Goal: Browse casually: Explore the website without a specific task or goal

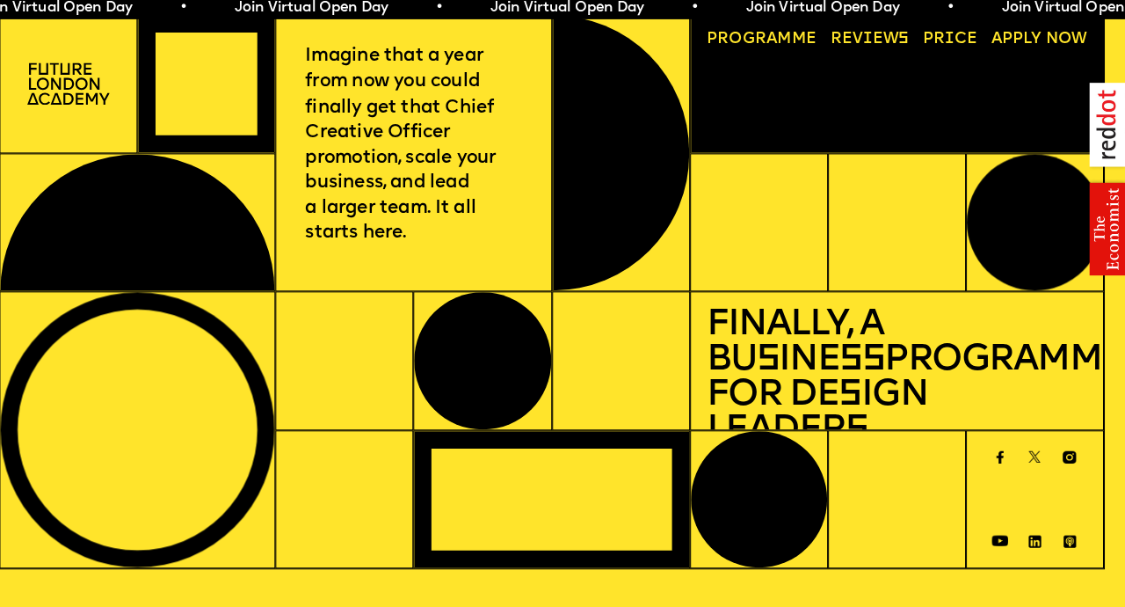
click at [50, 514] on div at bounding box center [155, 428] width 269 height 270
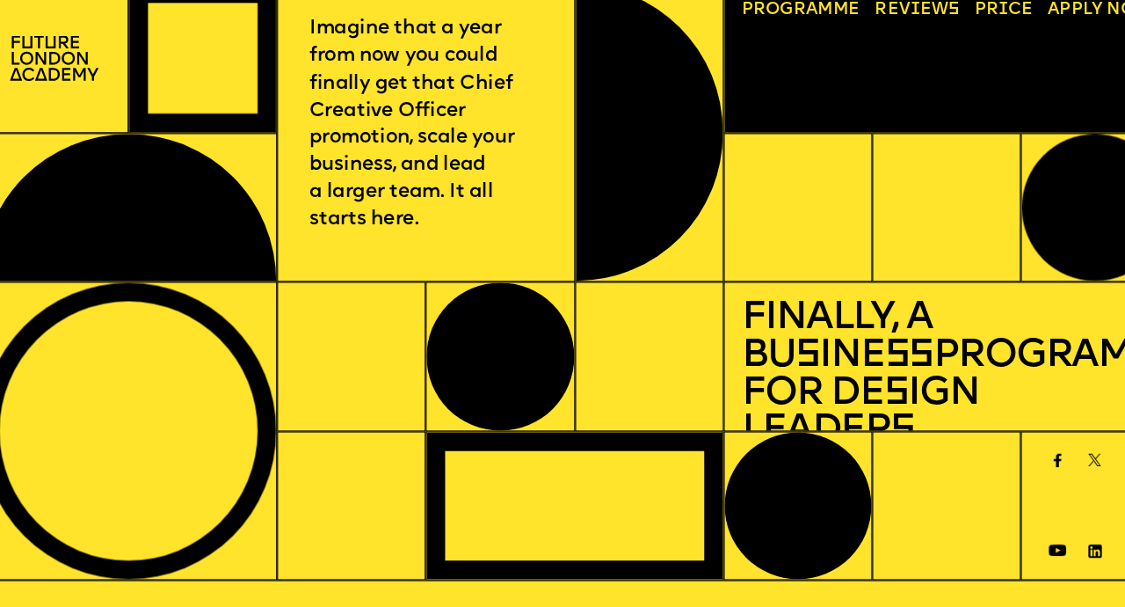
click at [44, 363] on div at bounding box center [155, 428] width 269 height 270
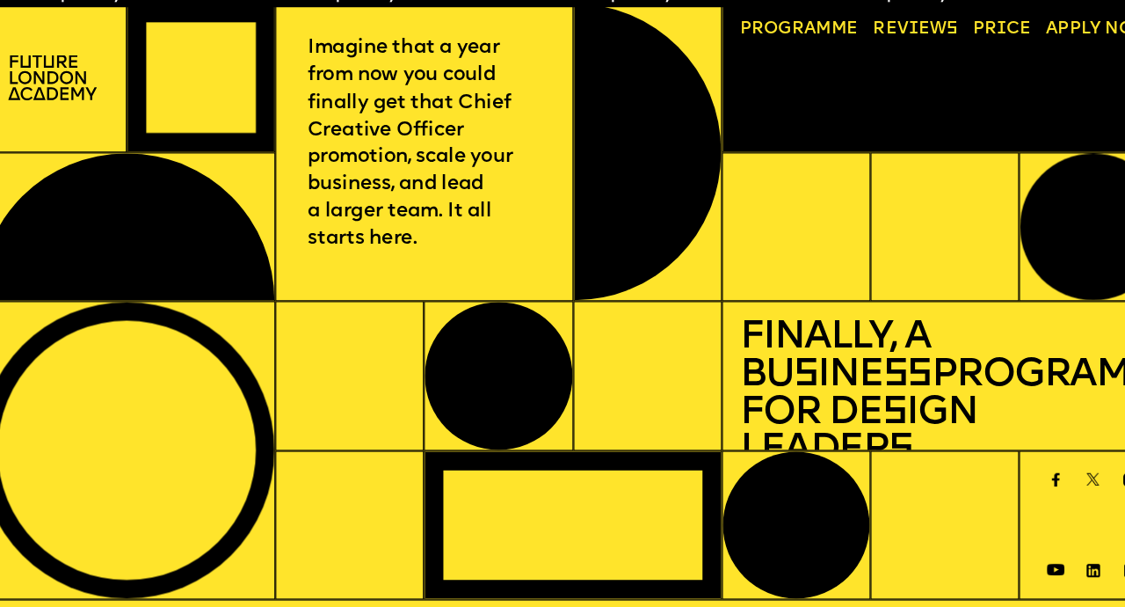
click at [1065, 402] on h1 "Finally, a Bu s ine ss Programme for De s ign Leader s" at bounding box center [901, 377] width 374 height 137
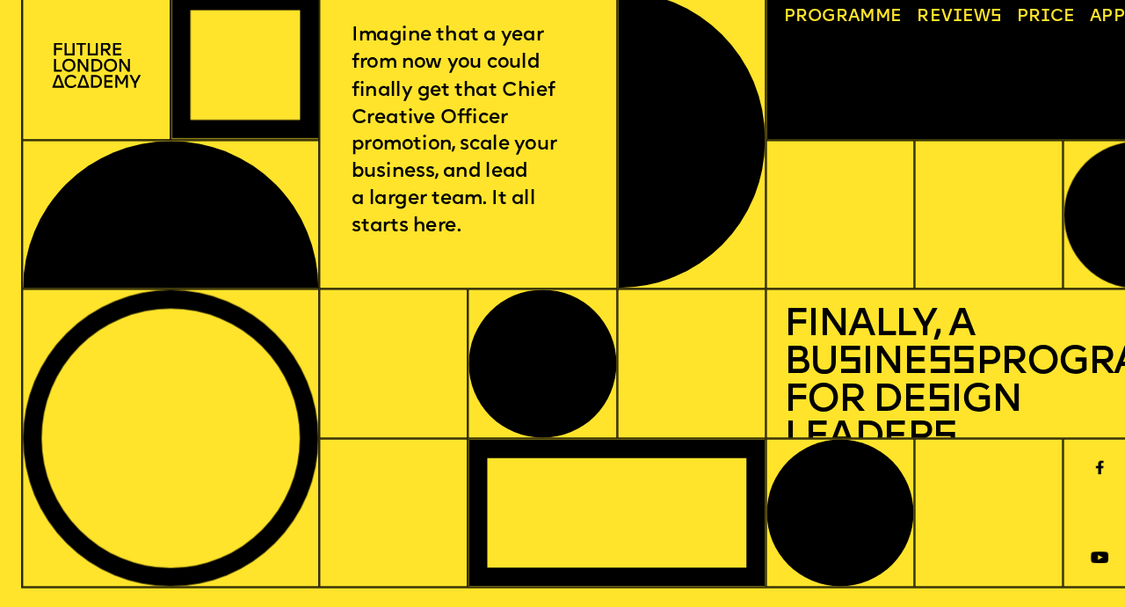
click at [798, 446] on div at bounding box center [766, 496] width 134 height 134
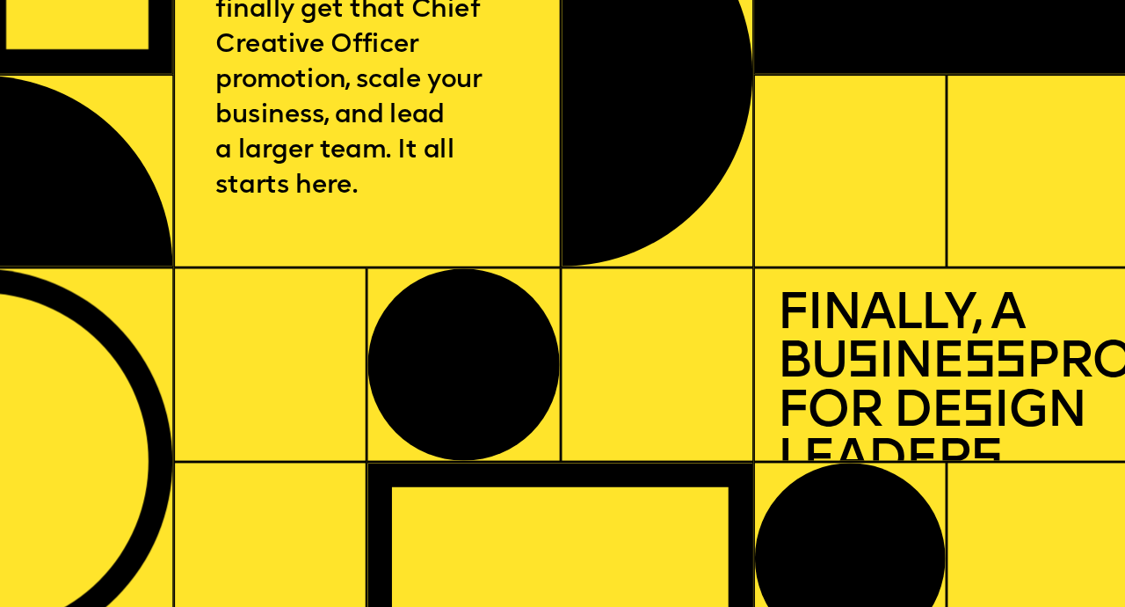
click at [847, 276] on div at bounding box center [901, 224] width 135 height 135
click at [169, 482] on div at bounding box center [155, 428] width 269 height 270
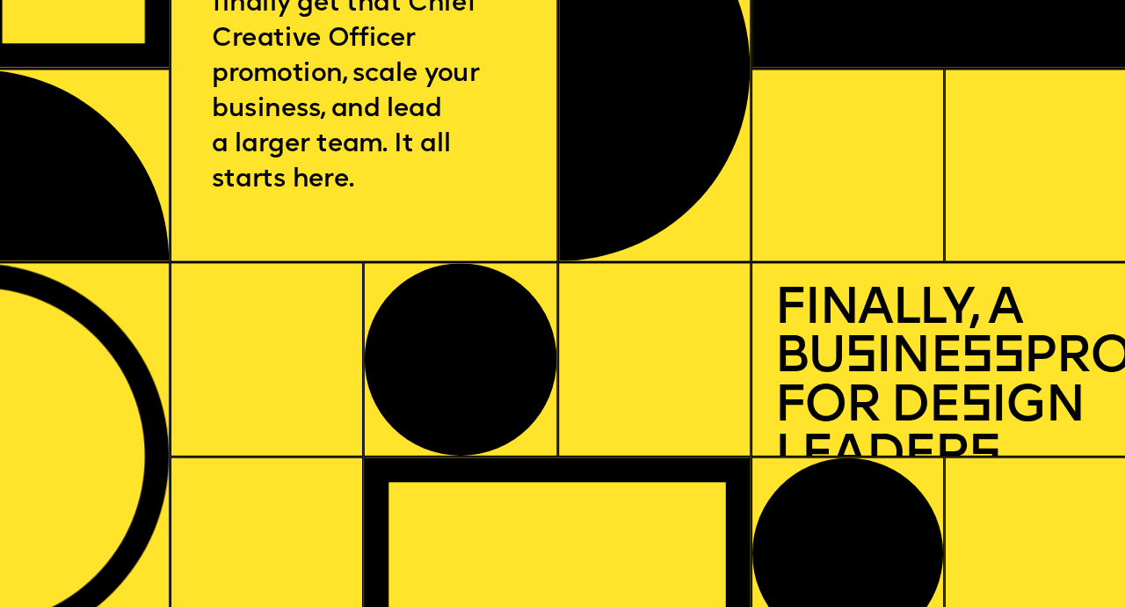
click at [219, 353] on div at bounding box center [155, 428] width 269 height 270
